Goal: Find specific page/section: Find specific page/section

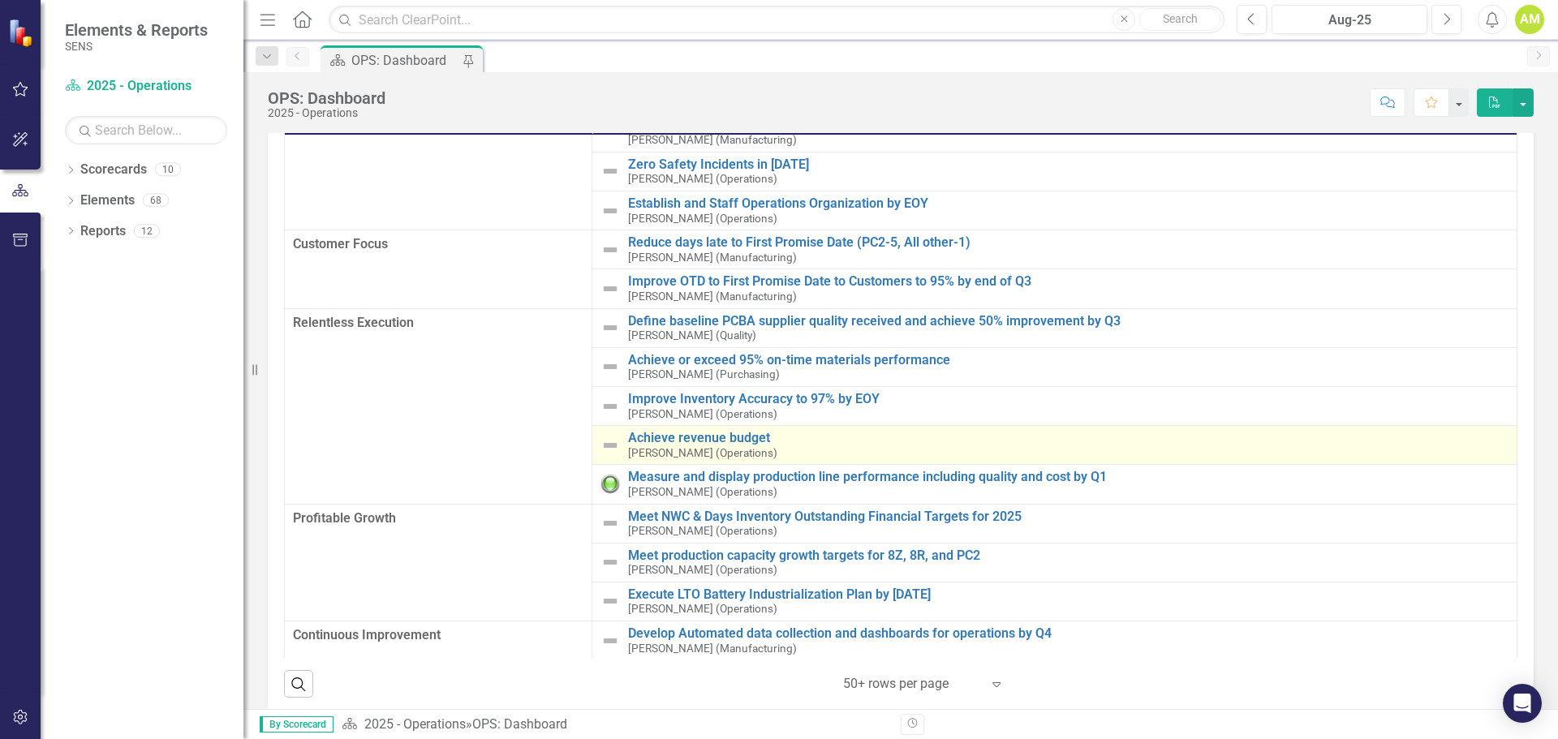
scroll to position [19, 0]
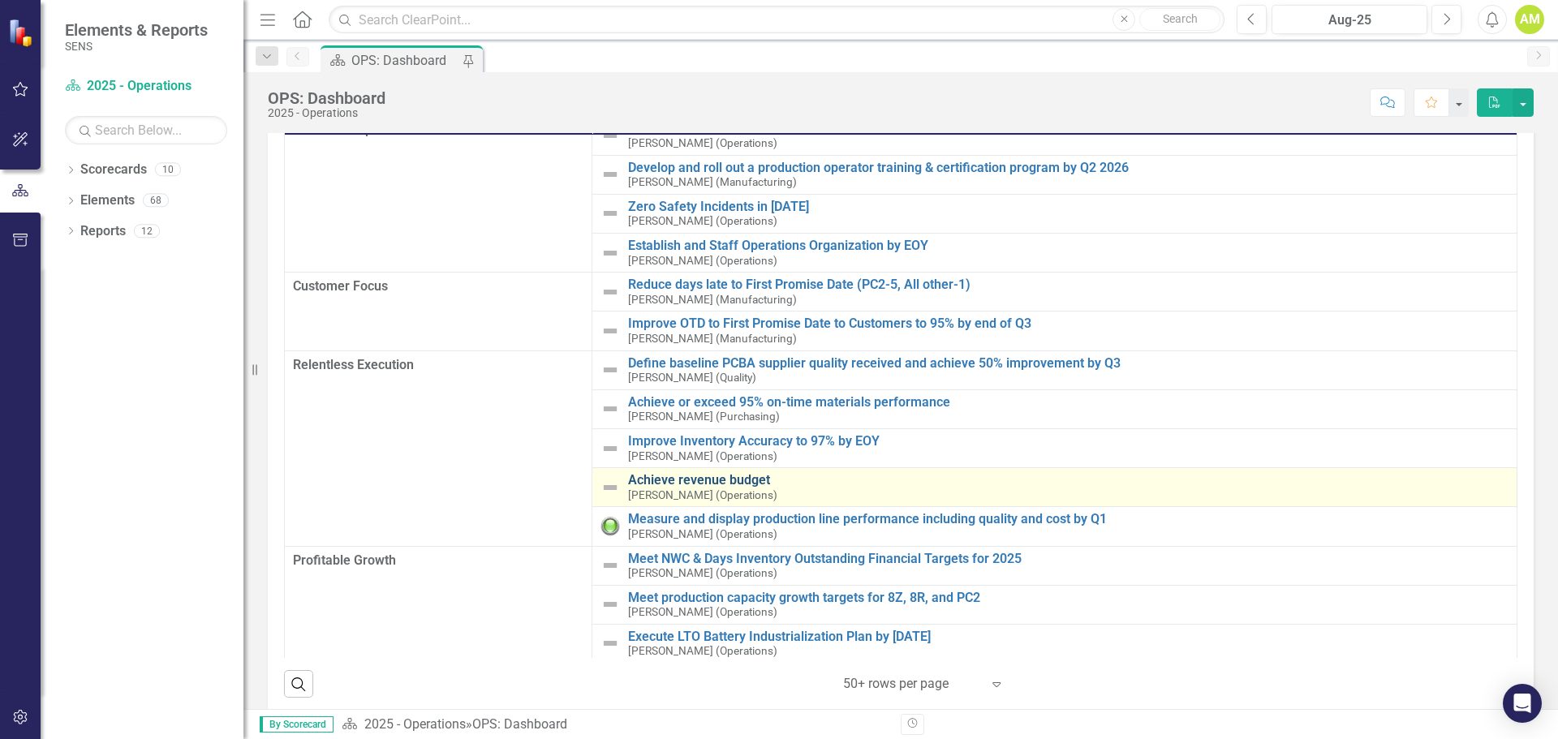
click at [691, 477] on link "Achieve revenue budget" at bounding box center [1068, 480] width 881 height 15
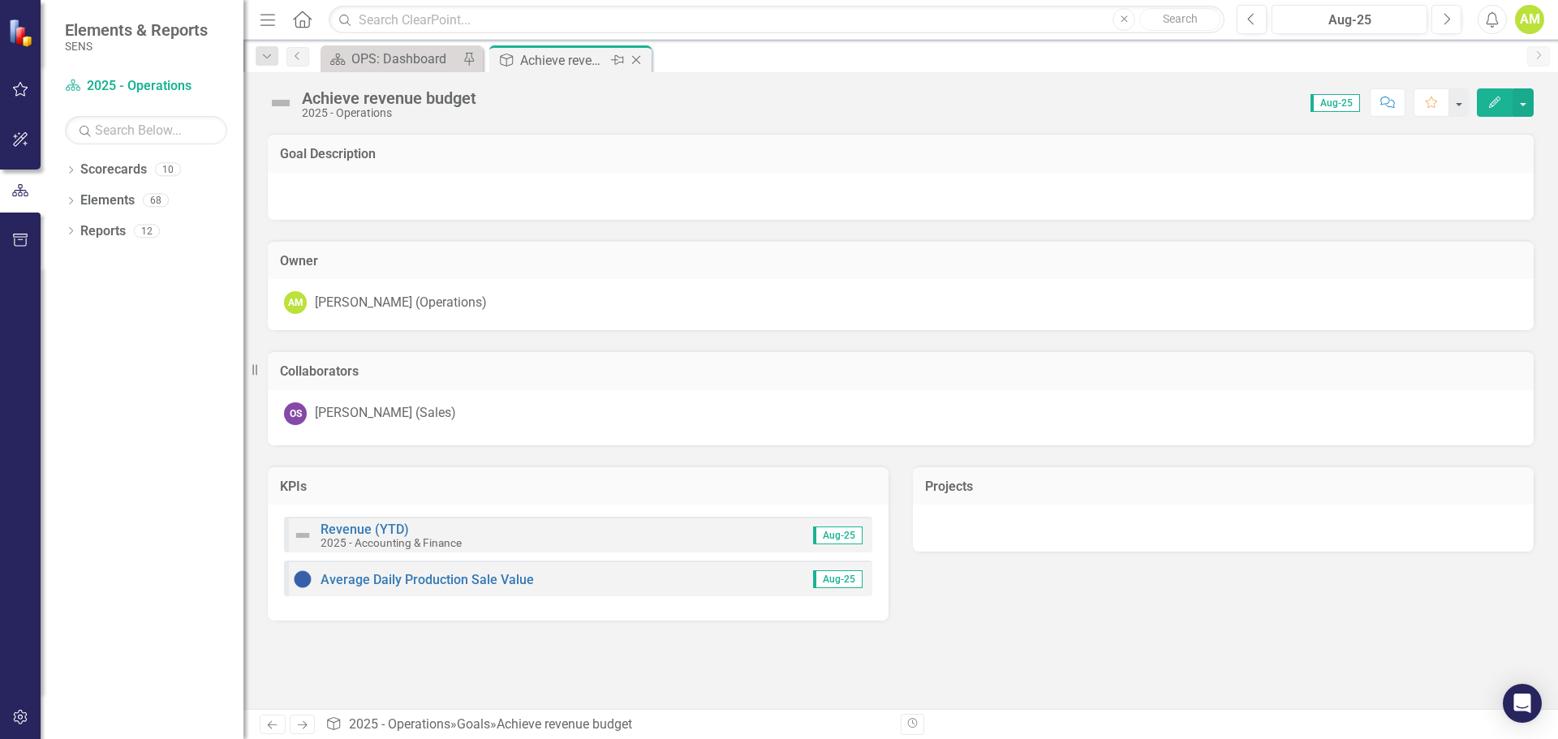
click at [636, 56] on icon "Close" at bounding box center [636, 60] width 16 height 13
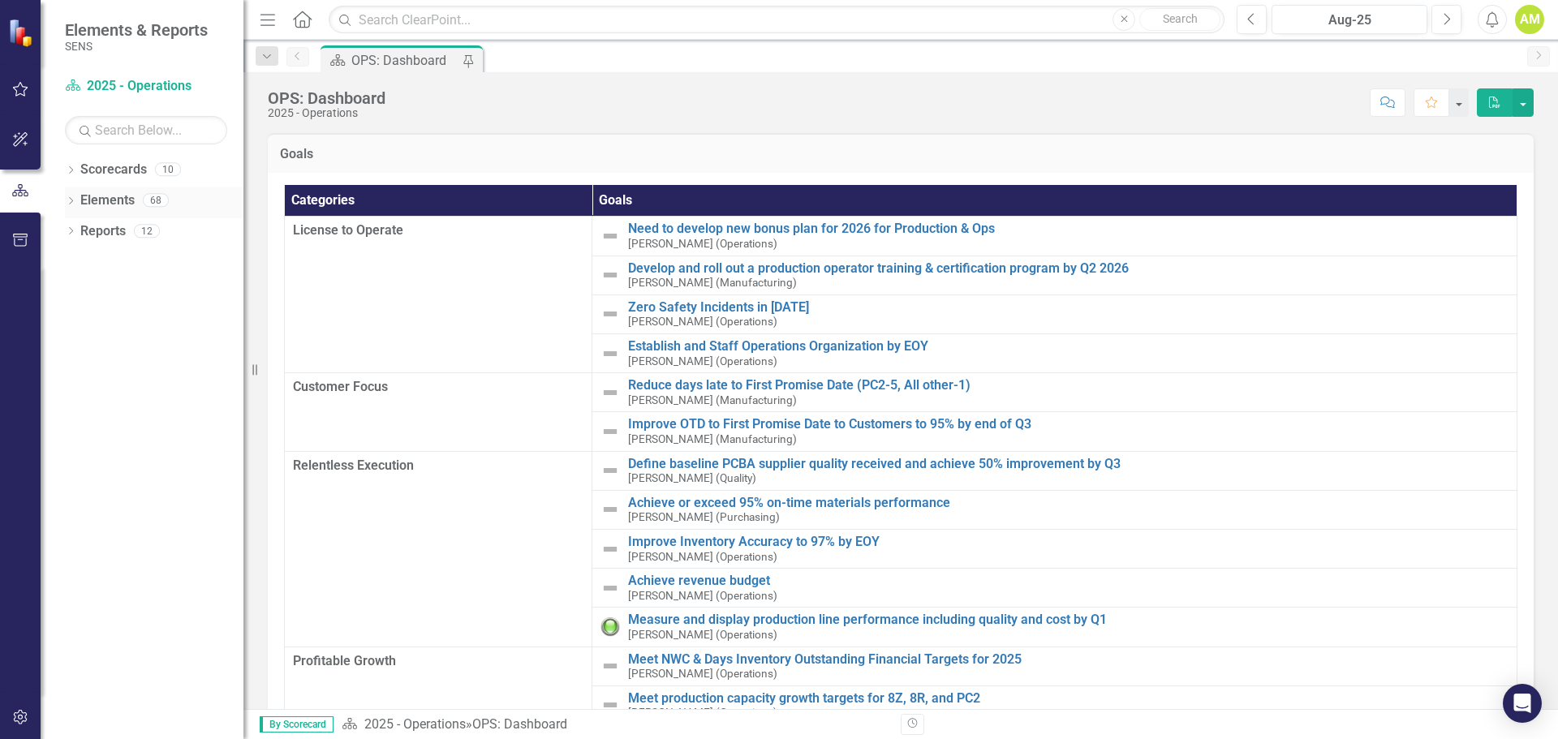
click at [76, 199] on div "Dropdown Elements 68" at bounding box center [154, 202] width 179 height 31
click at [71, 203] on icon at bounding box center [71, 200] width 4 height 7
click at [84, 232] on icon "Dropdown" at bounding box center [78, 232] width 11 height 9
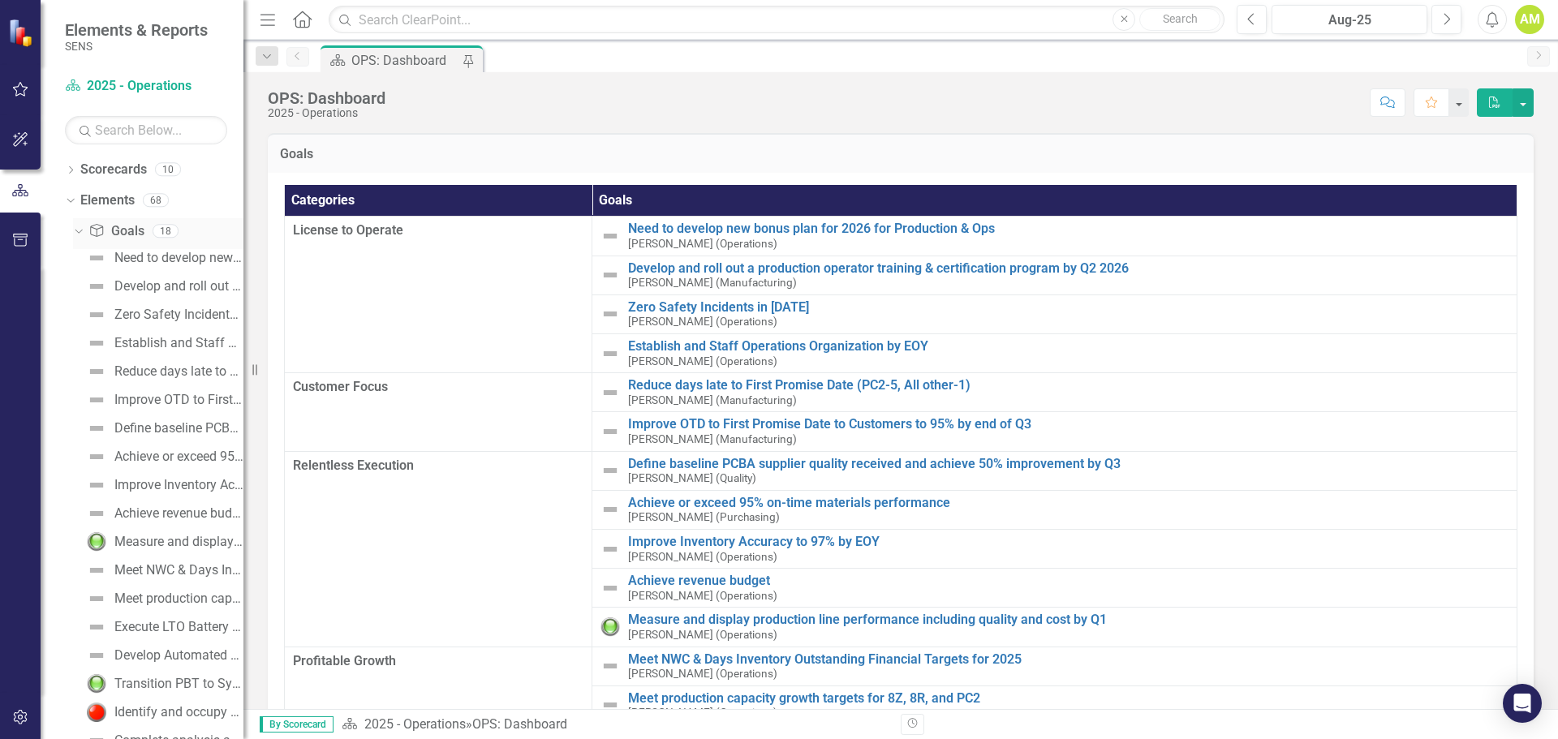
click at [75, 231] on icon "Dropdown" at bounding box center [76, 230] width 9 height 11
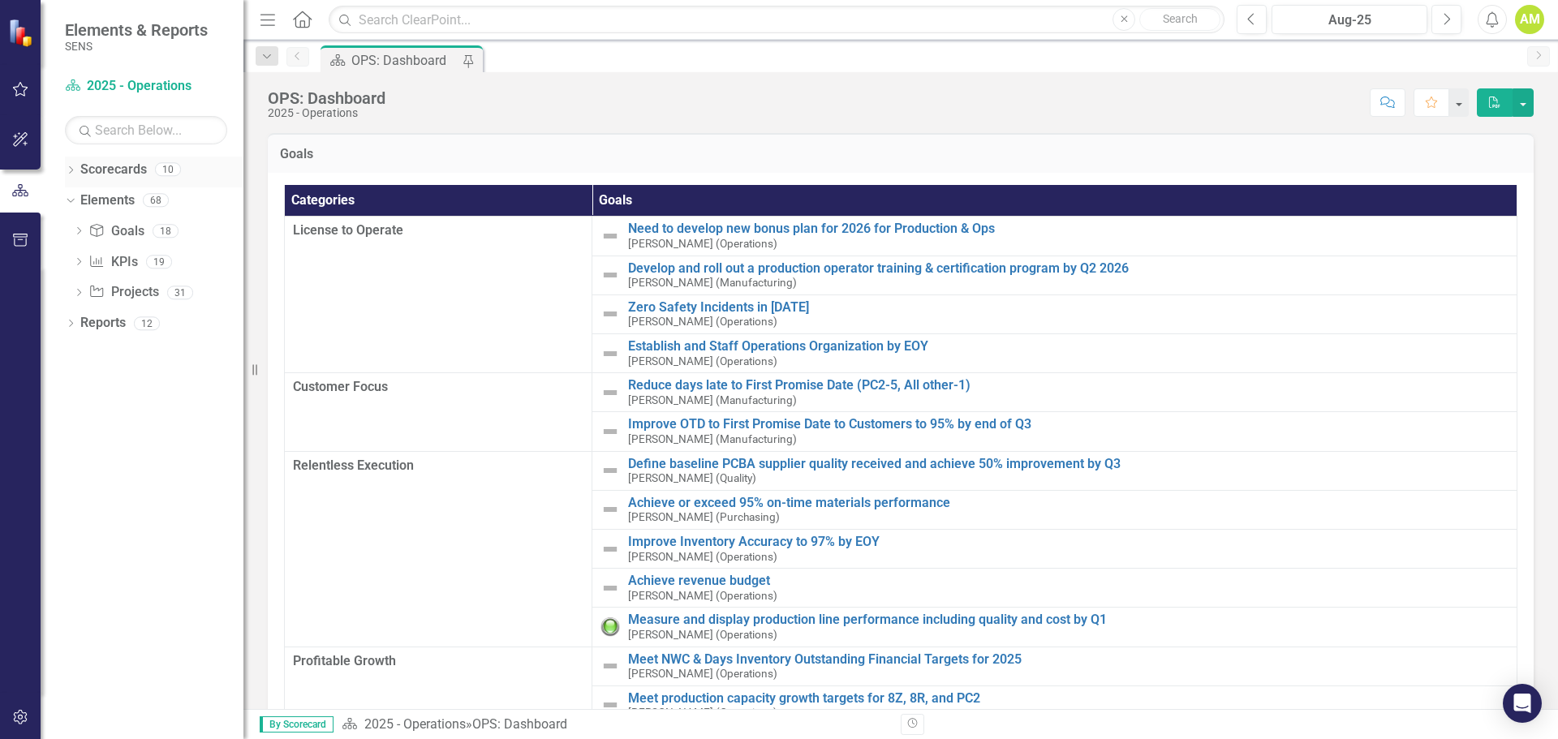
click at [70, 166] on icon at bounding box center [71, 169] width 4 height 7
click at [78, 196] on icon at bounding box center [80, 200] width 4 height 8
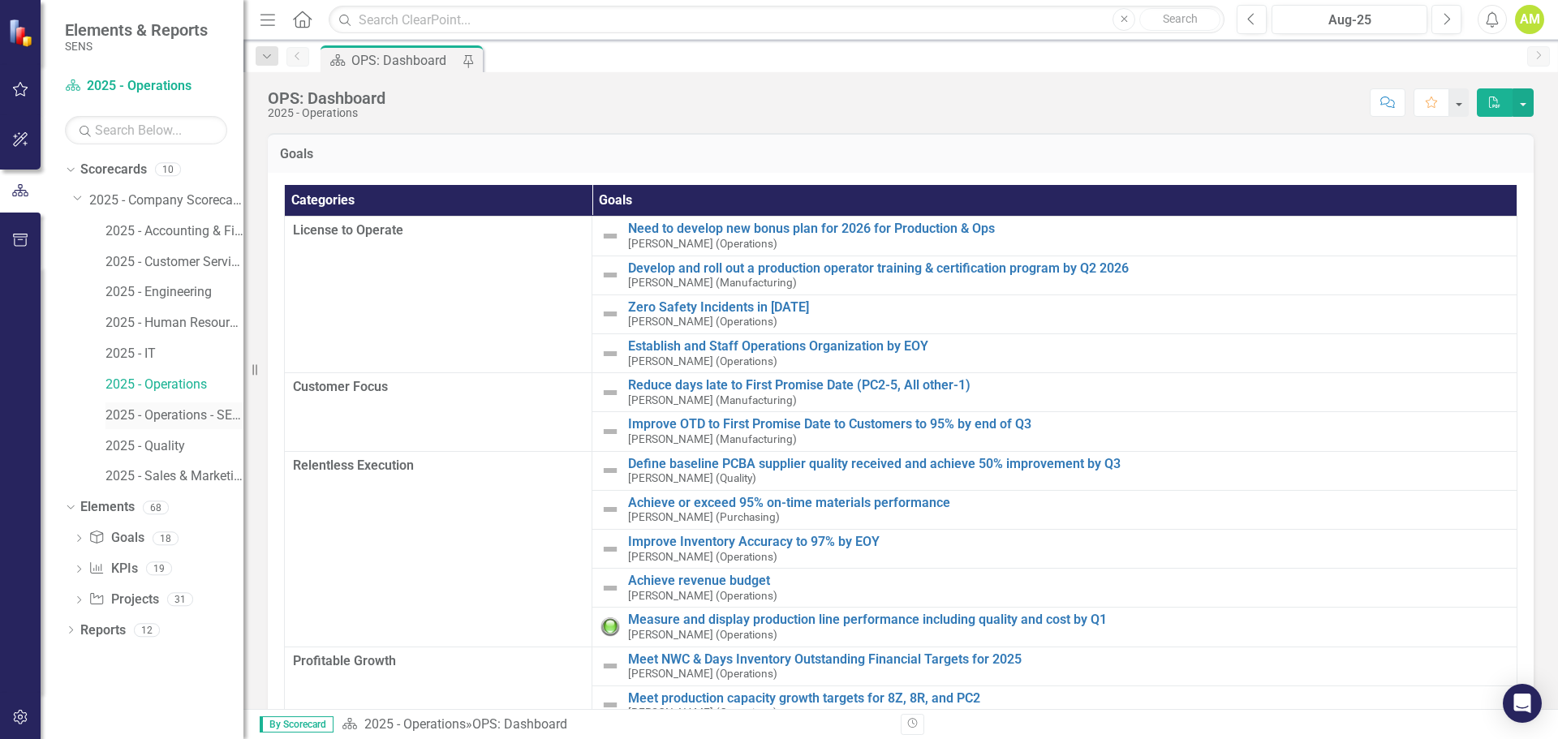
click at [187, 420] on link "2025 - Operations - SENS Legacy KPIs" at bounding box center [174, 416] width 138 height 19
